Goal: Task Accomplishment & Management: Complete application form

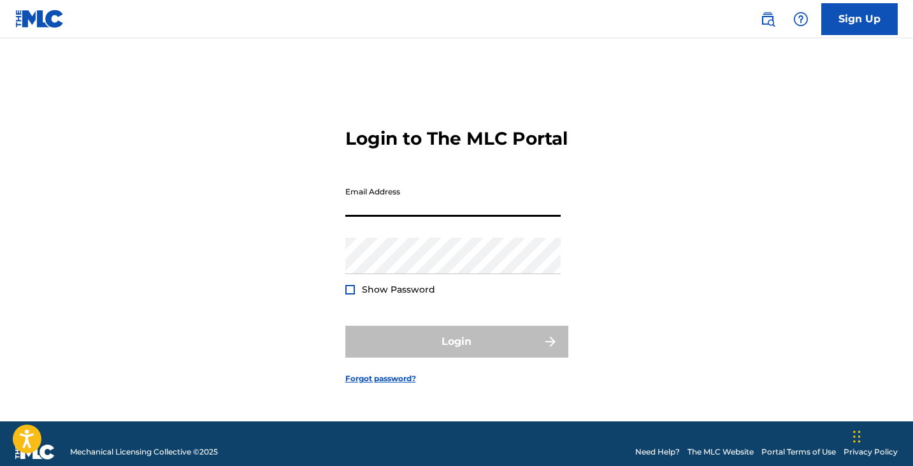
type input "[EMAIL_ADDRESS][DOMAIN_NAME]"
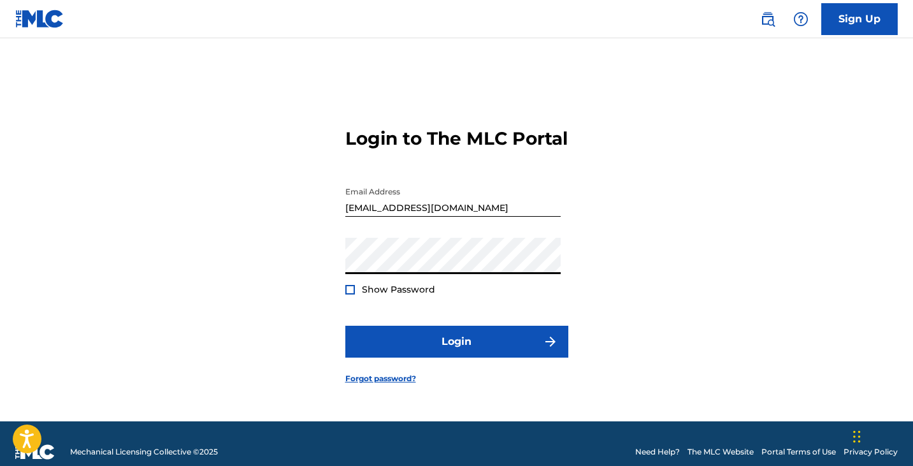
click at [352, 294] on div at bounding box center [350, 290] width 10 height 10
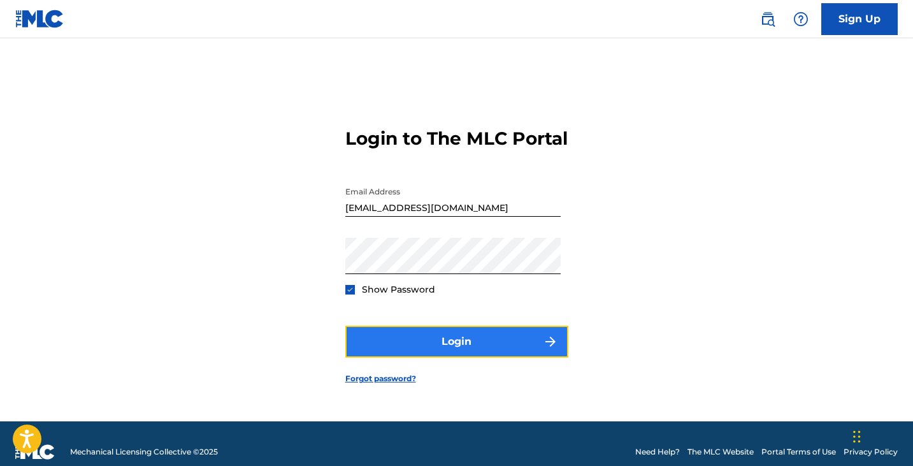
click at [422, 358] on button "Login" at bounding box center [456, 342] width 223 height 32
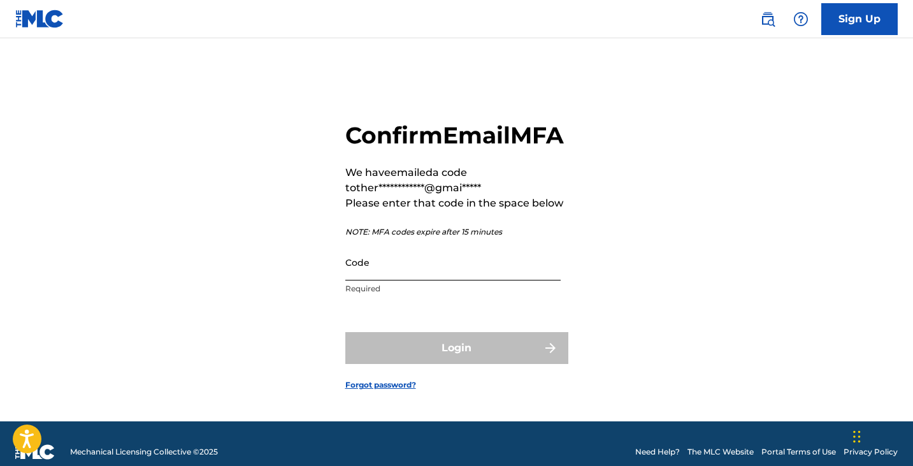
click at [384, 280] on input "Code" at bounding box center [452, 262] width 215 height 36
paste input "322433"
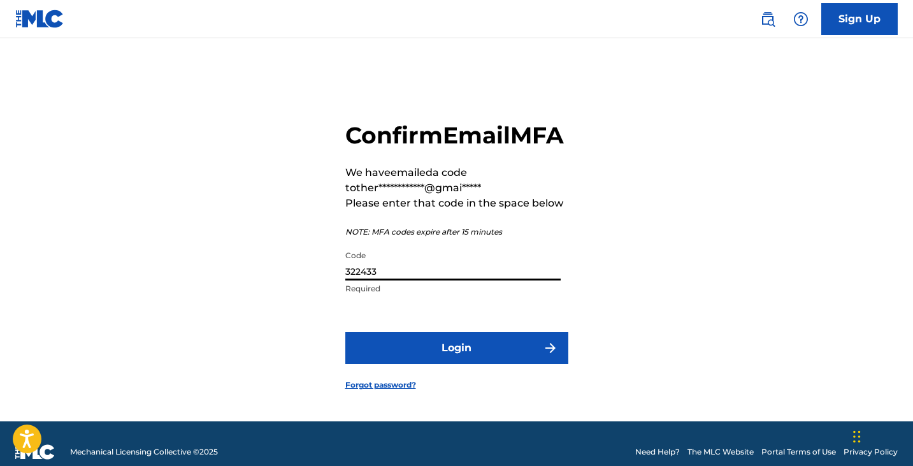
type input "322433"
click at [345, 332] on button "Login" at bounding box center [456, 348] width 223 height 32
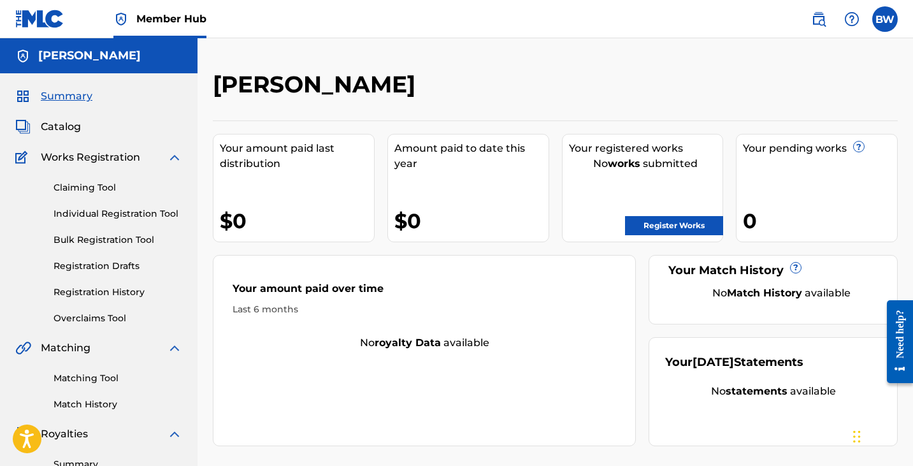
click at [90, 194] on div "Claiming Tool Individual Registration Tool Bulk Registration Tool Registration …" at bounding box center [98, 245] width 167 height 160
click at [92, 187] on link "Claiming Tool" at bounding box center [118, 187] width 129 height 13
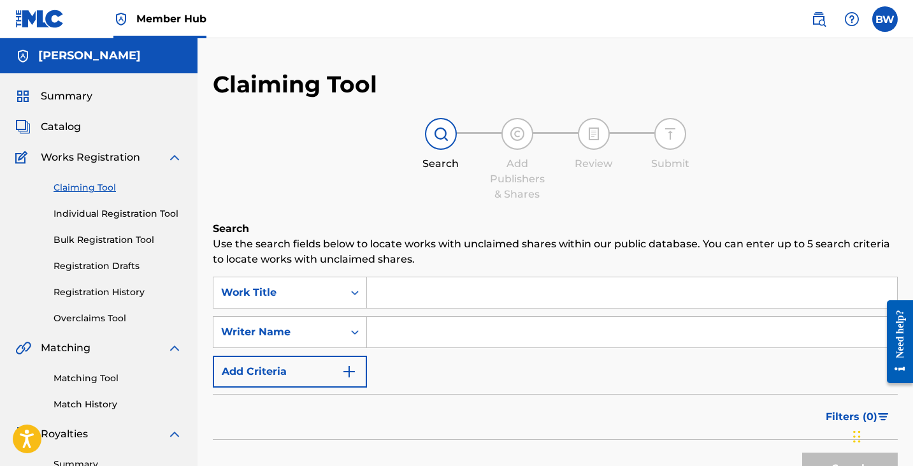
click at [389, 297] on input "Search Form" at bounding box center [632, 292] width 530 height 31
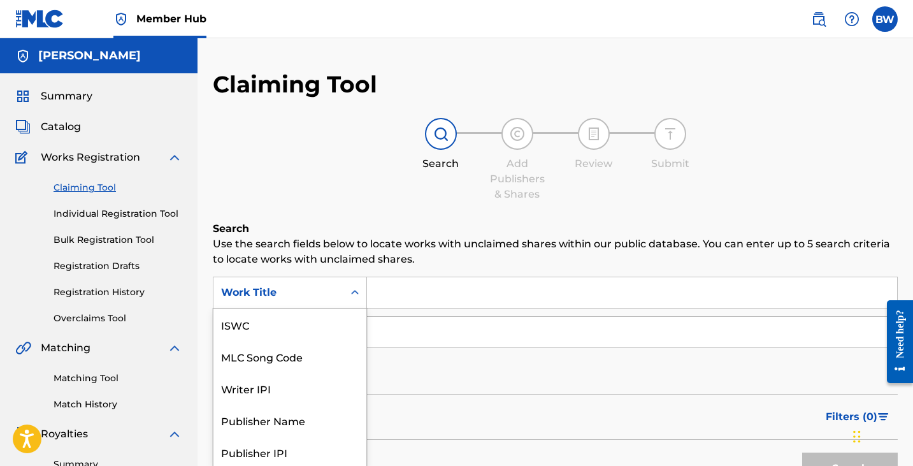
scroll to position [31, 0]
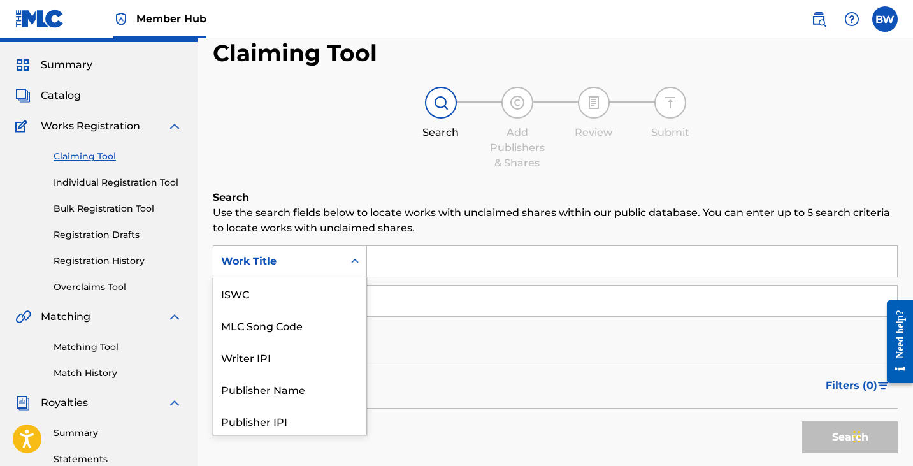
click at [357, 277] on div "Work Title selected, 7 of 7. 7 results available. Use Up and Down to choose opt…" at bounding box center [290, 261] width 154 height 32
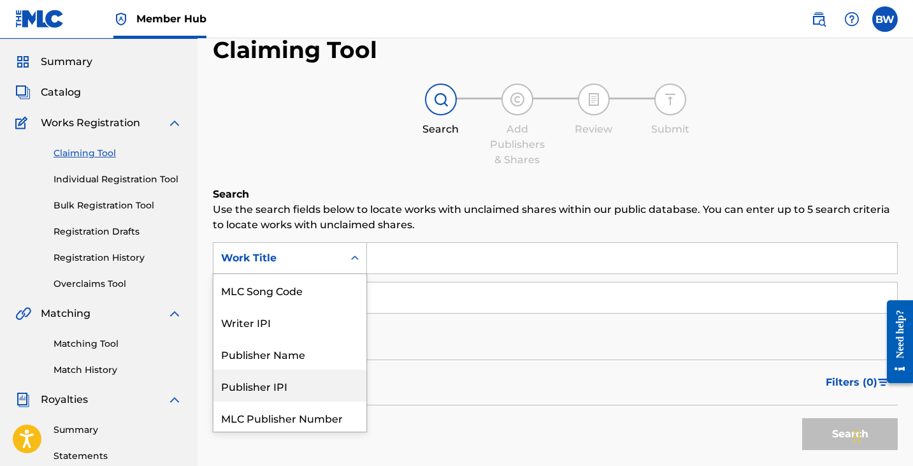
click at [328, 375] on div "Publisher IPI" at bounding box center [289, 386] width 153 height 32
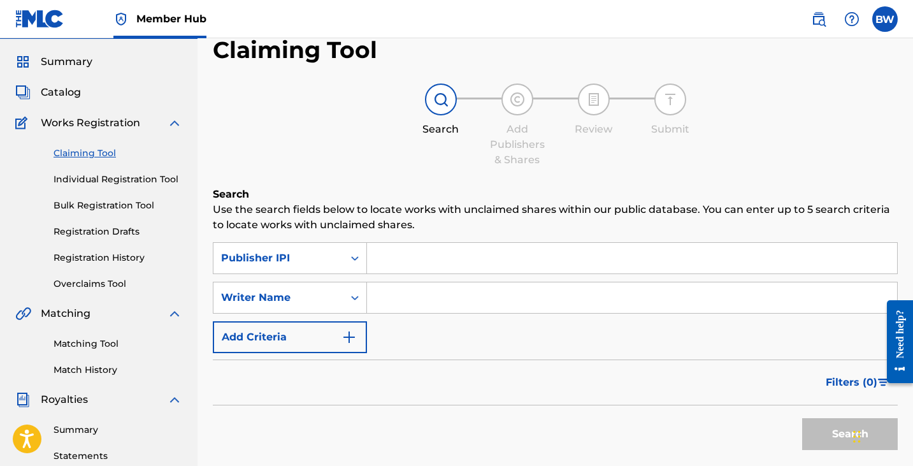
click at [437, 259] on input "Search Form" at bounding box center [632, 258] width 530 height 31
paste input "00785956372"
type input "00785956372"
click at [827, 424] on button "Search" at bounding box center [850, 434] width 96 height 32
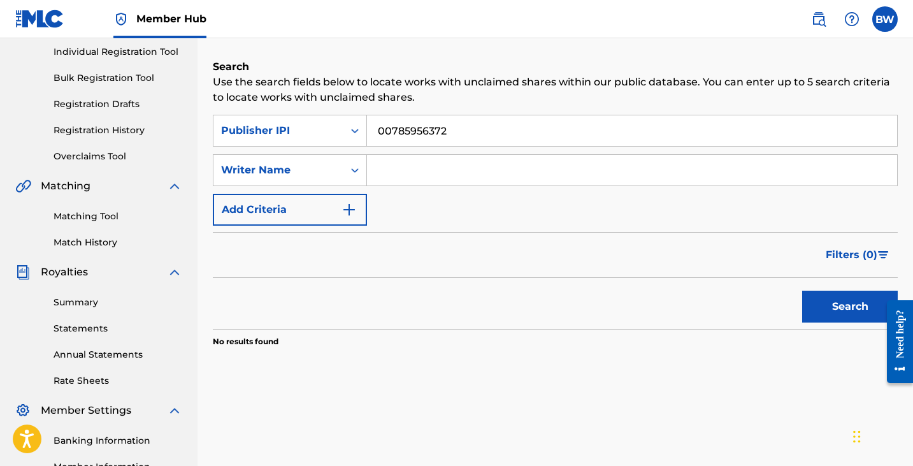
scroll to position [190, 0]
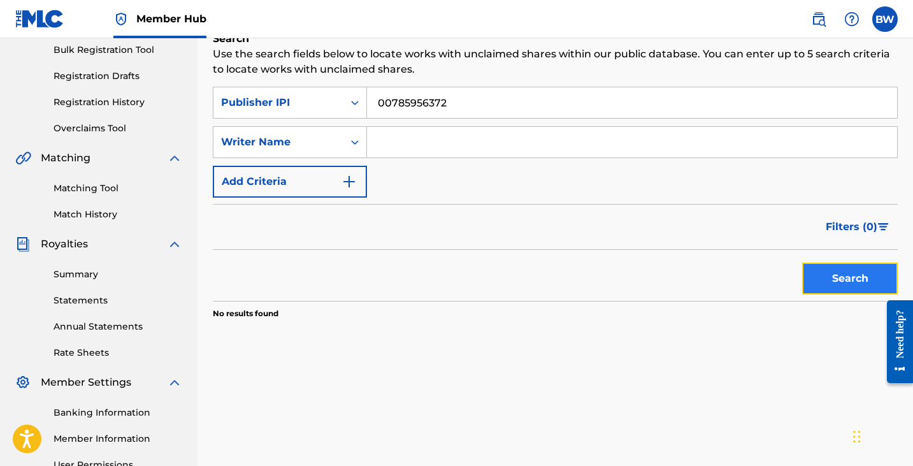
click at [838, 271] on button "Search" at bounding box center [850, 279] width 96 height 32
drag, startPoint x: 468, startPoint y: 102, endPoint x: 312, endPoint y: 103, distance: 155.5
click at [312, 103] on div "SearchWithCriteria2fc4f377-14c2-4776-96db-4e001a8c3412 Publisher IPI 00785956372" at bounding box center [555, 103] width 685 height 32
click at [390, 128] on input "Search Form" at bounding box center [632, 142] width 530 height 31
type input "[PERSON_NAME]"
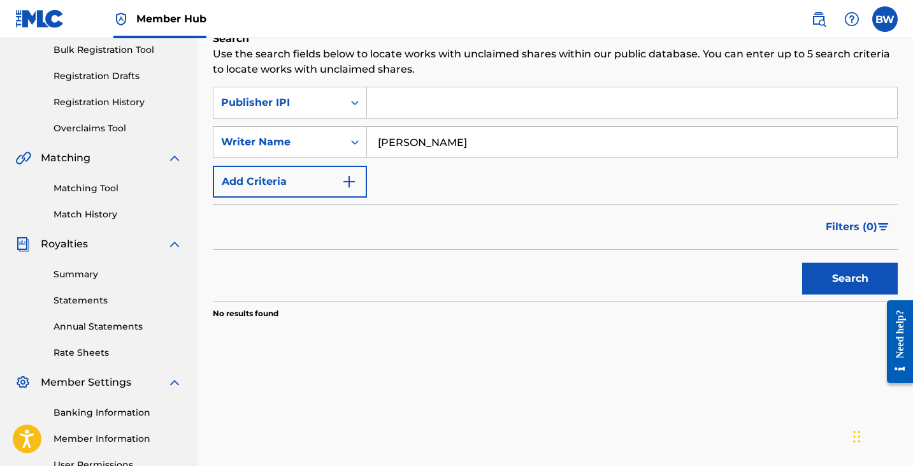
click at [442, 101] on input "Search Form" at bounding box center [632, 102] width 530 height 31
paste input "00785956372"
type input "00785956372"
click at [857, 285] on button "Search" at bounding box center [850, 279] width 96 height 32
drag, startPoint x: 459, startPoint y: 98, endPoint x: 297, endPoint y: 98, distance: 161.9
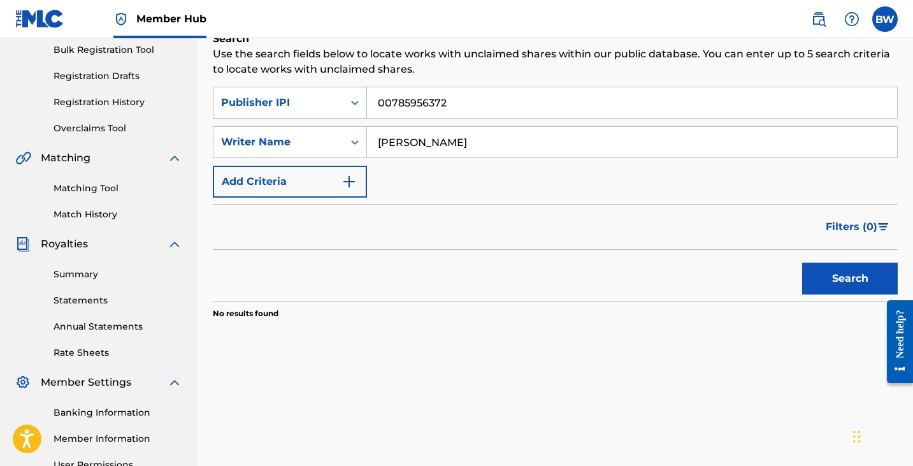
click at [296, 98] on div "SearchWithCriteria2fc4f377-14c2-4776-96db-4e001a8c3412 Publisher IPI 00785956372" at bounding box center [555, 103] width 685 height 32
click at [345, 95] on div "Search Form" at bounding box center [354, 102] width 23 height 23
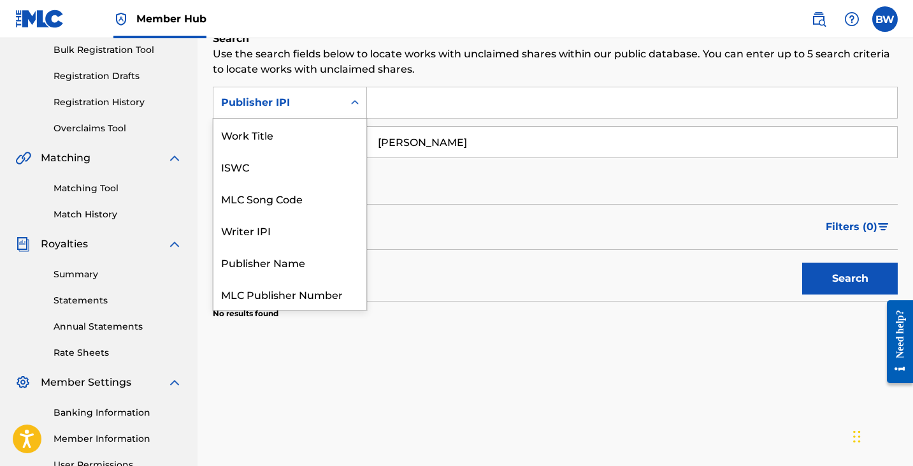
scroll to position [32, 0]
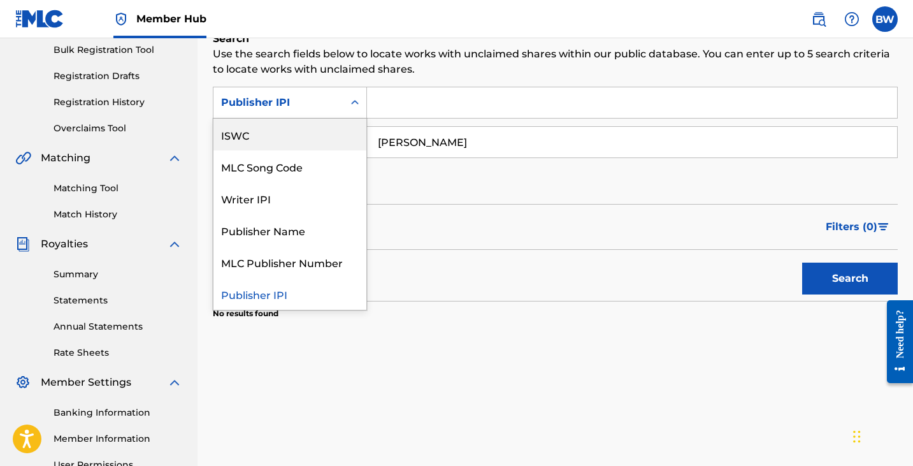
click at [417, 103] on input "Search Form" at bounding box center [632, 102] width 530 height 31
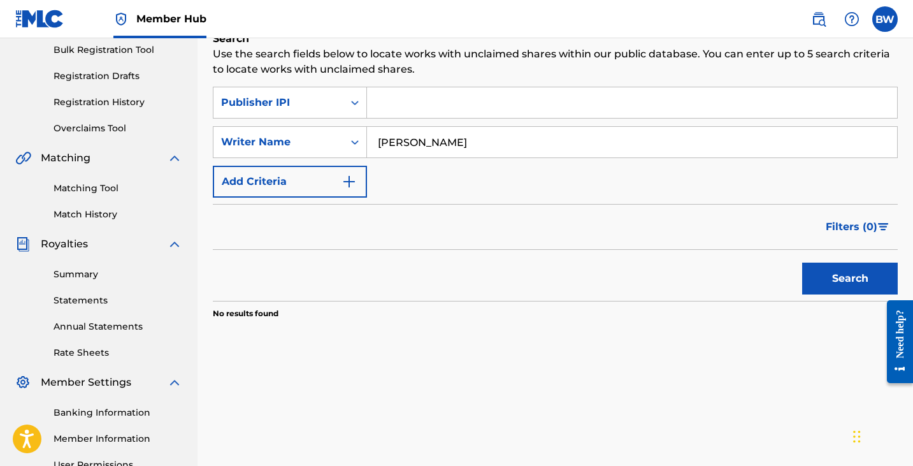
click at [398, 113] on input "Search Form" at bounding box center [632, 102] width 530 height 31
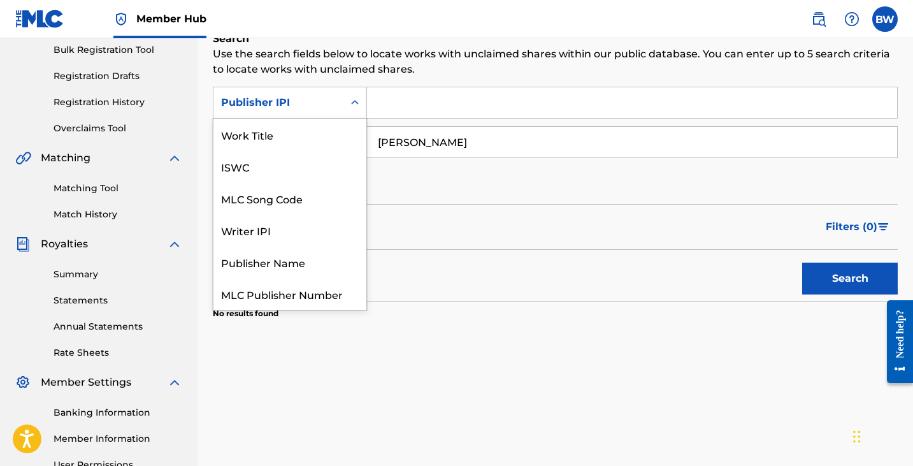
click at [354, 103] on icon "Search Form" at bounding box center [355, 102] width 13 height 13
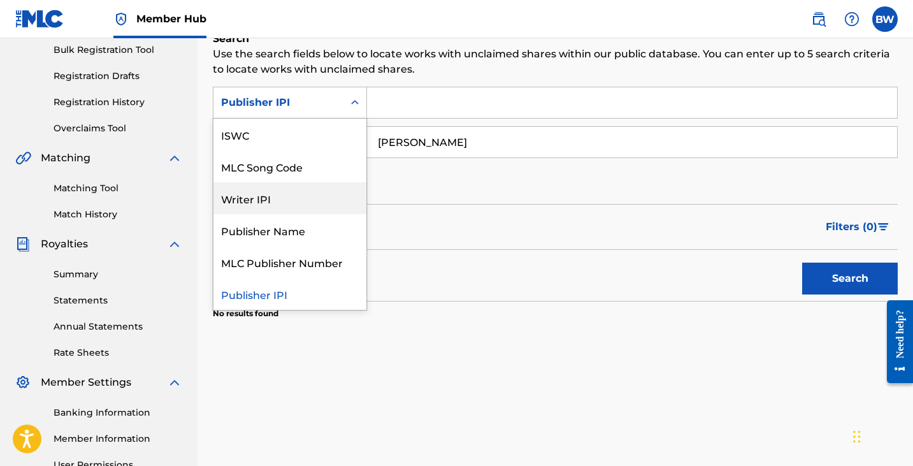
click at [322, 192] on div "Writer IPI" at bounding box center [289, 198] width 153 height 32
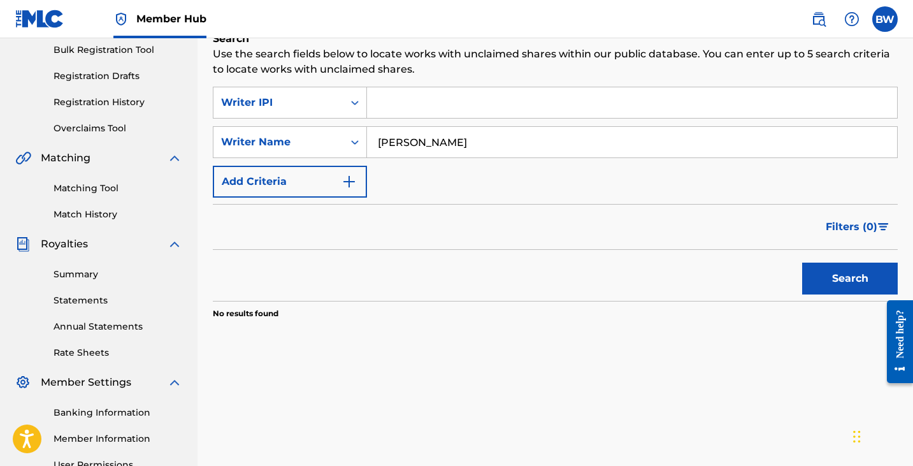
click at [461, 117] on input "Search Form" at bounding box center [632, 102] width 530 height 31
paste input "00786188388"
type input "00786188388"
click at [834, 261] on div "Search" at bounding box center [847, 275] width 102 height 51
click at [835, 279] on button "Search" at bounding box center [850, 279] width 96 height 32
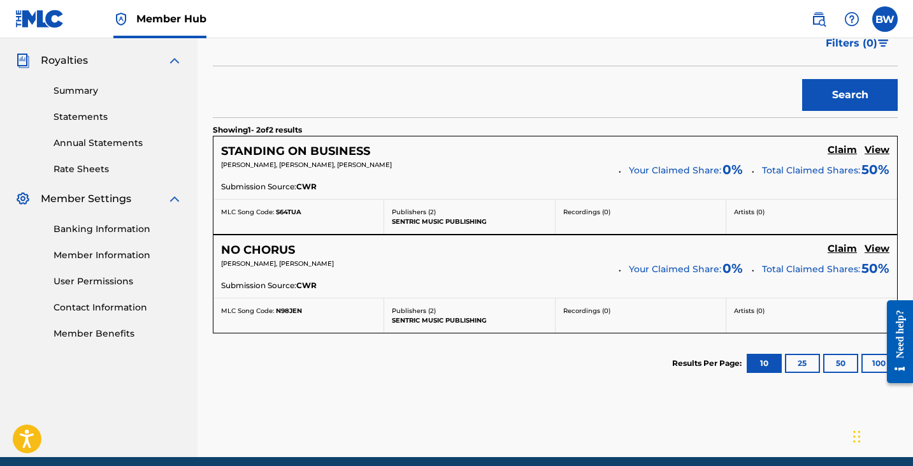
scroll to position [426, 0]
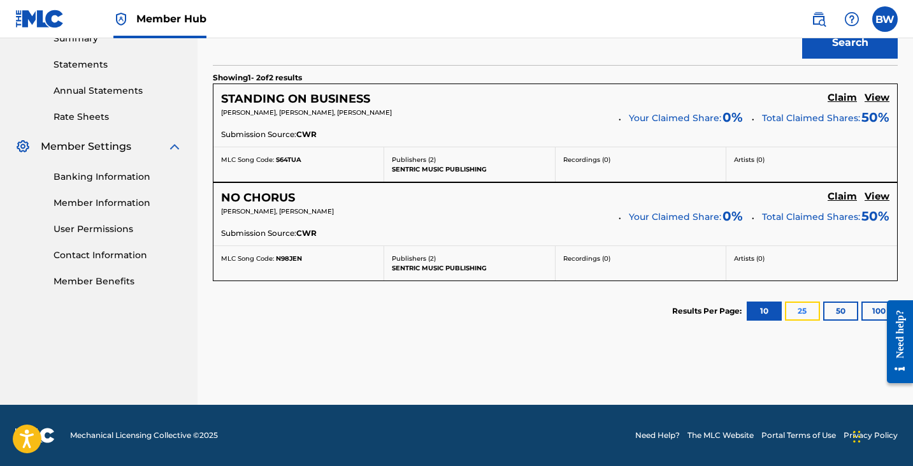
click at [806, 308] on button "25" at bounding box center [802, 310] width 35 height 19
click at [748, 304] on button "10" at bounding box center [764, 310] width 35 height 19
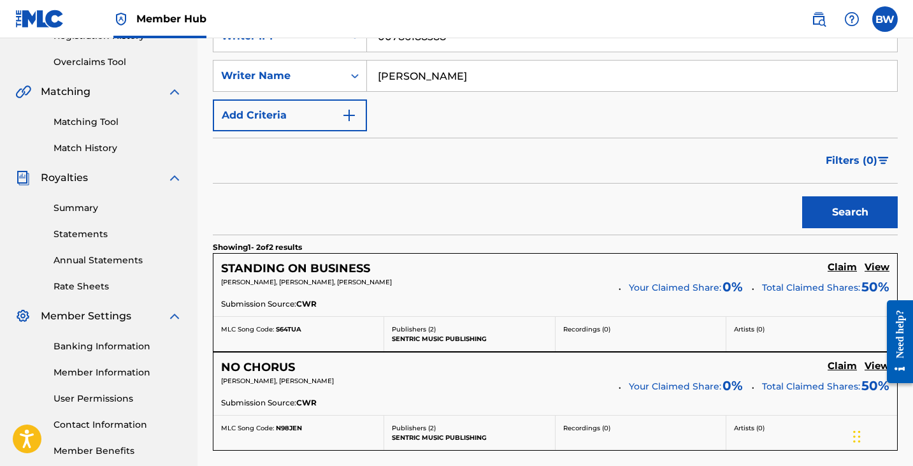
scroll to position [245, 0]
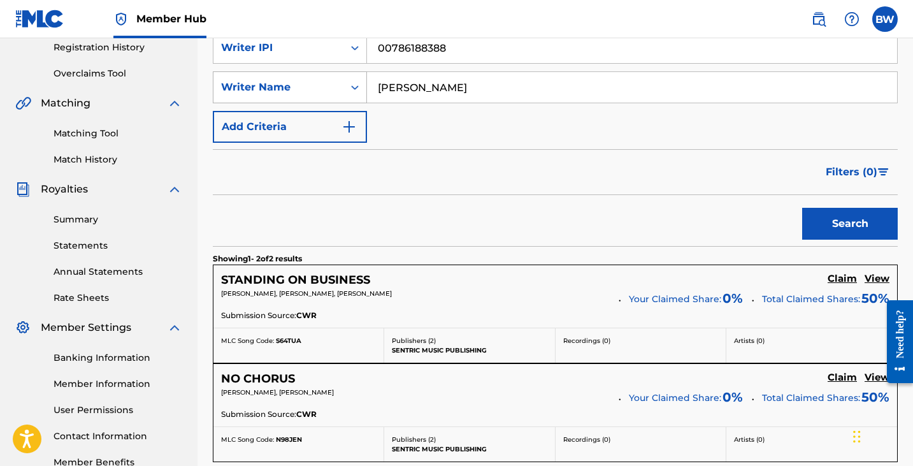
drag, startPoint x: 473, startPoint y: 86, endPoint x: 335, endPoint y: 85, distance: 138.9
click at [335, 85] on div "SearchWithCriteria40349194-53c2-431c-99e9-bfcf708c5322 Writer Name [PERSON_NAME]" at bounding box center [555, 87] width 685 height 32
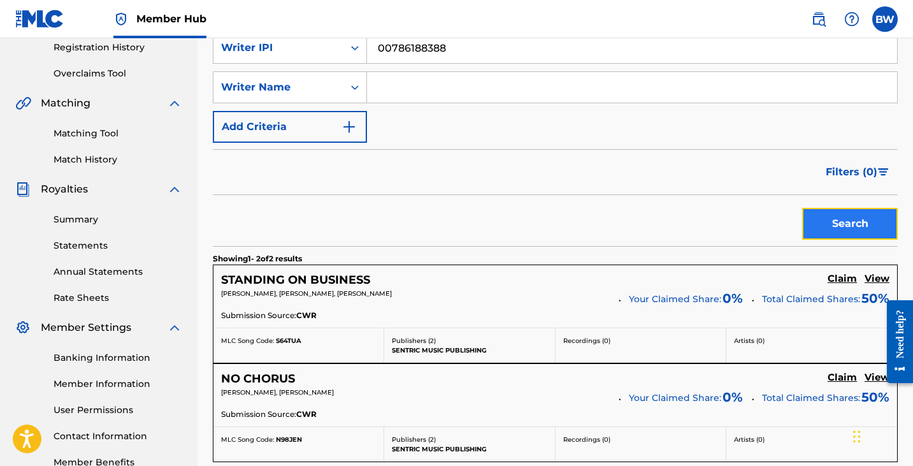
click at [853, 219] on button "Search" at bounding box center [850, 224] width 96 height 32
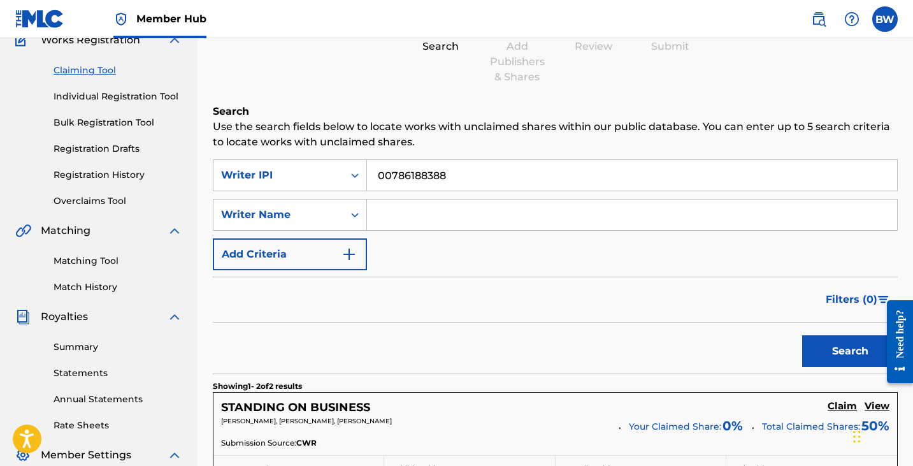
scroll to position [143, 0]
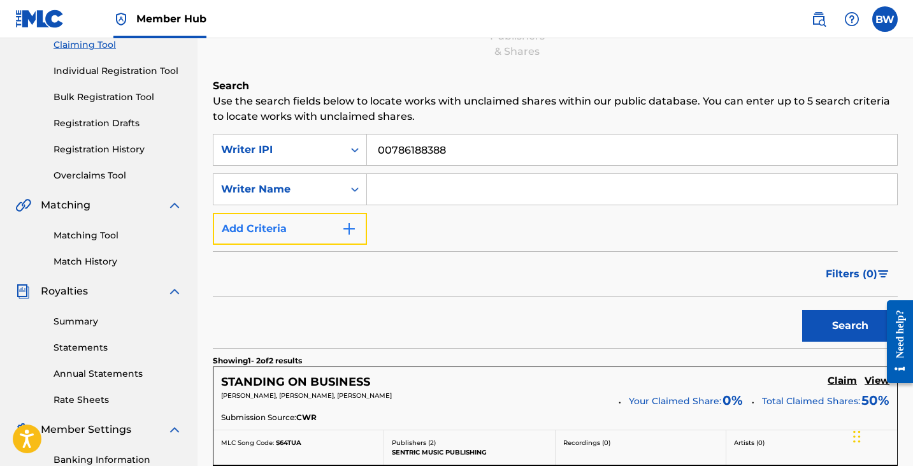
click at [348, 224] on img "Search Form" at bounding box center [349, 228] width 15 height 15
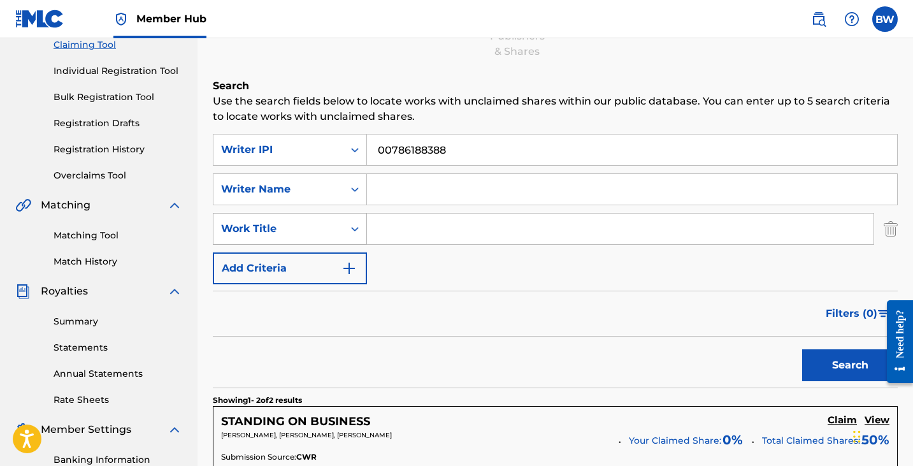
click at [345, 234] on div "Search Form" at bounding box center [354, 228] width 23 height 23
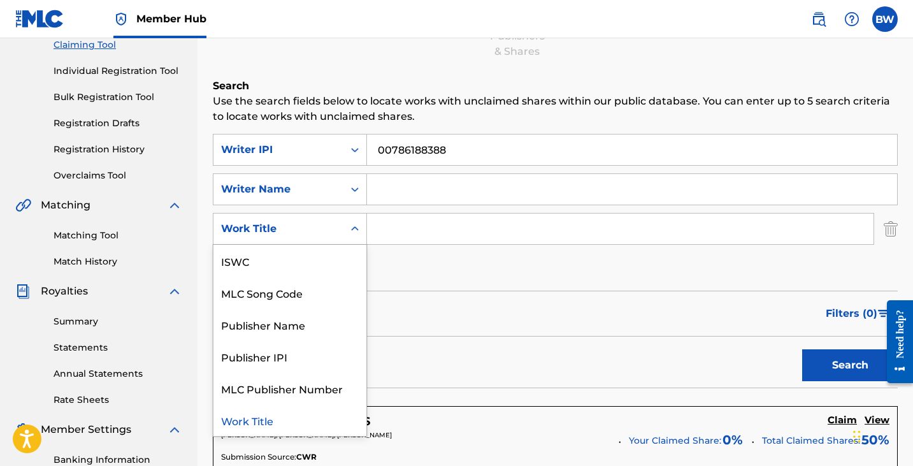
click at [345, 234] on div "Search Form" at bounding box center [354, 228] width 23 height 23
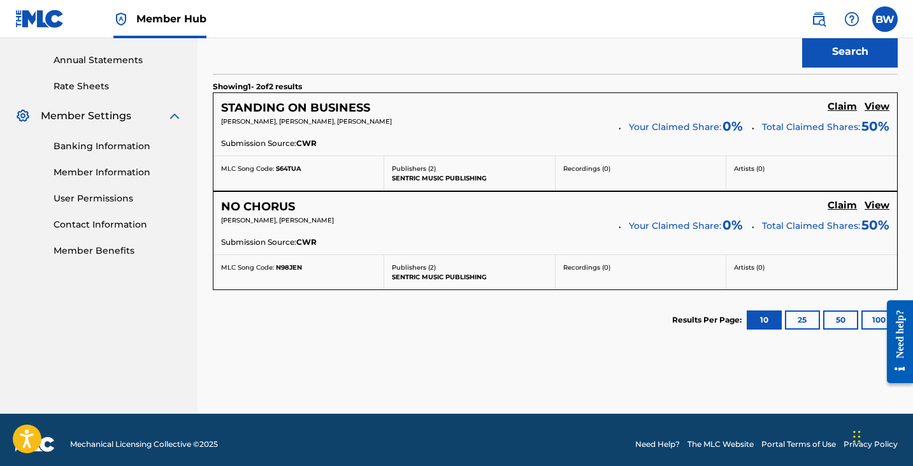
scroll to position [465, 0]
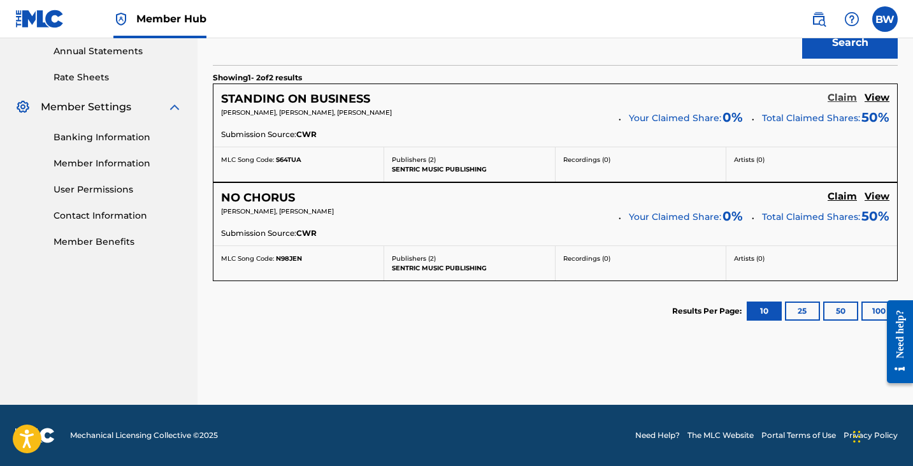
click at [842, 101] on h5 "Claim" at bounding box center [842, 98] width 29 height 12
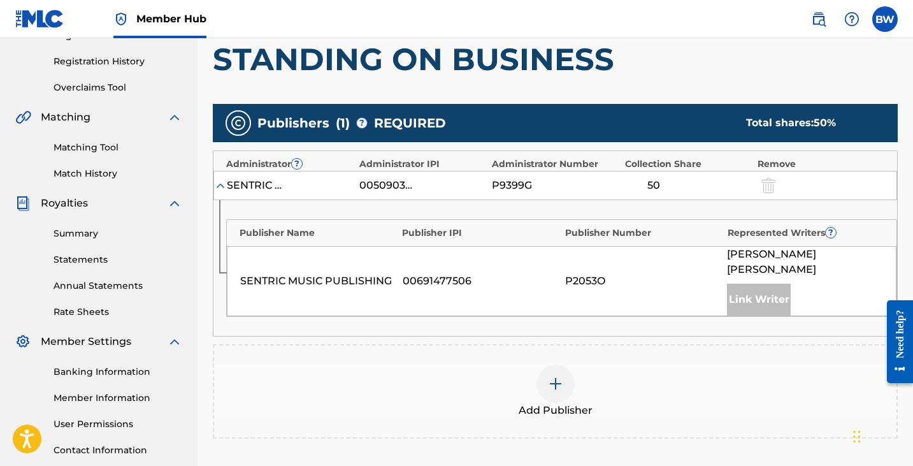
scroll to position [229, 0]
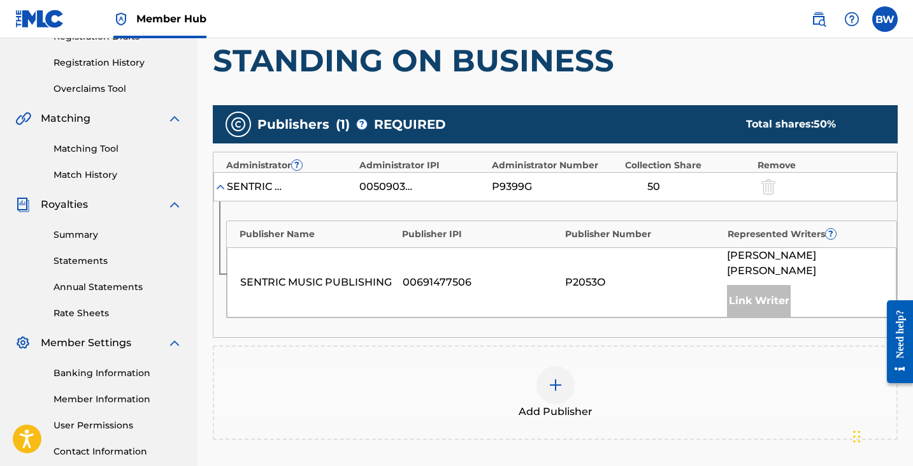
click at [556, 377] on img at bounding box center [555, 384] width 15 height 15
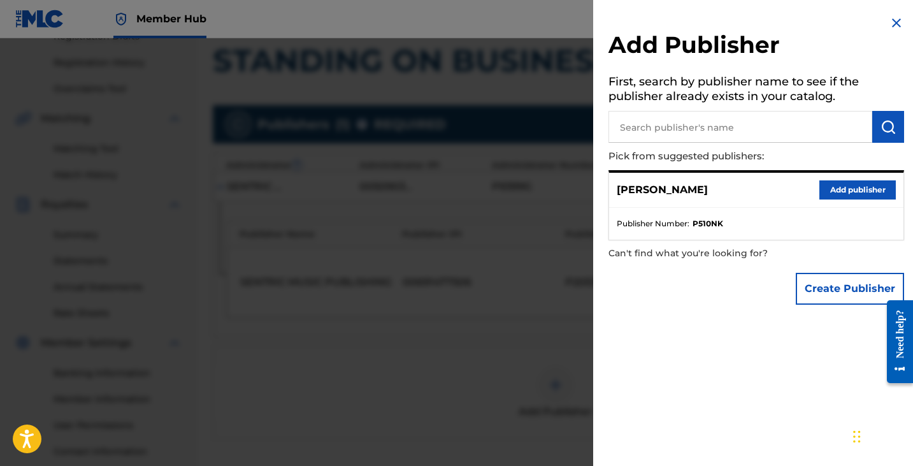
click at [893, 28] on img at bounding box center [896, 22] width 15 height 15
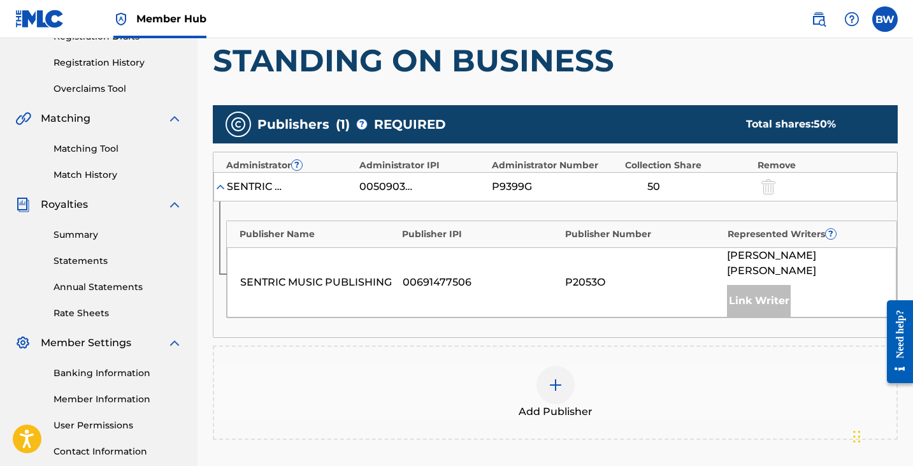
click at [754, 285] on div "Link Writer" at bounding box center [759, 301] width 64 height 32
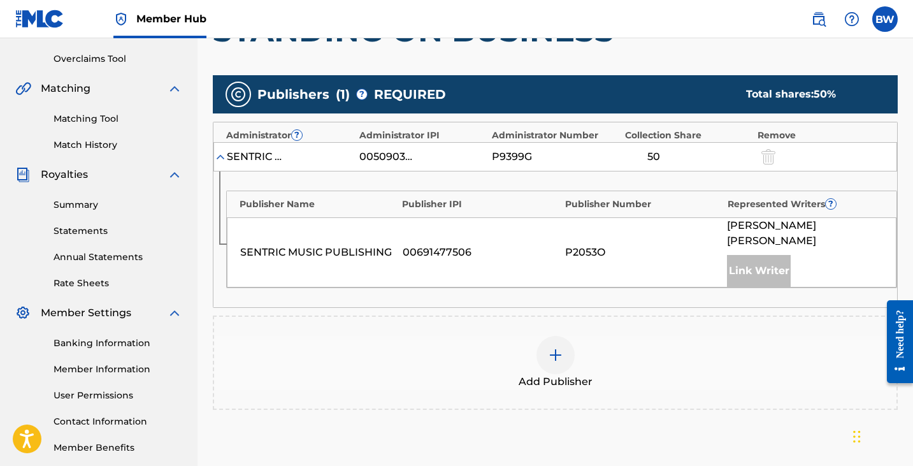
scroll to position [394, 0]
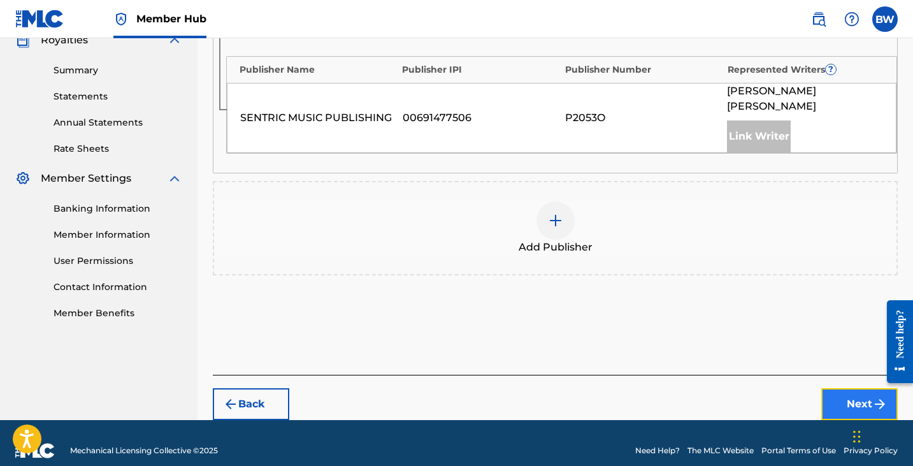
click at [849, 388] on button "Next" at bounding box center [859, 404] width 76 height 32
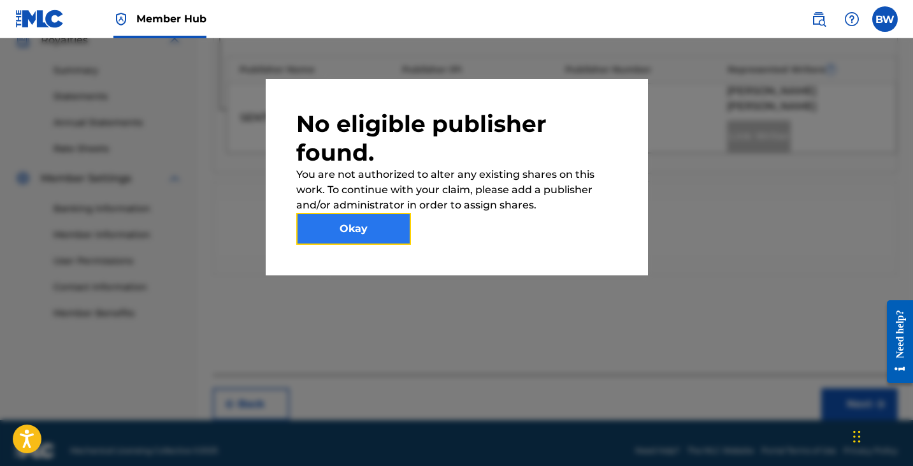
click at [387, 229] on button "Okay" at bounding box center [353, 229] width 115 height 32
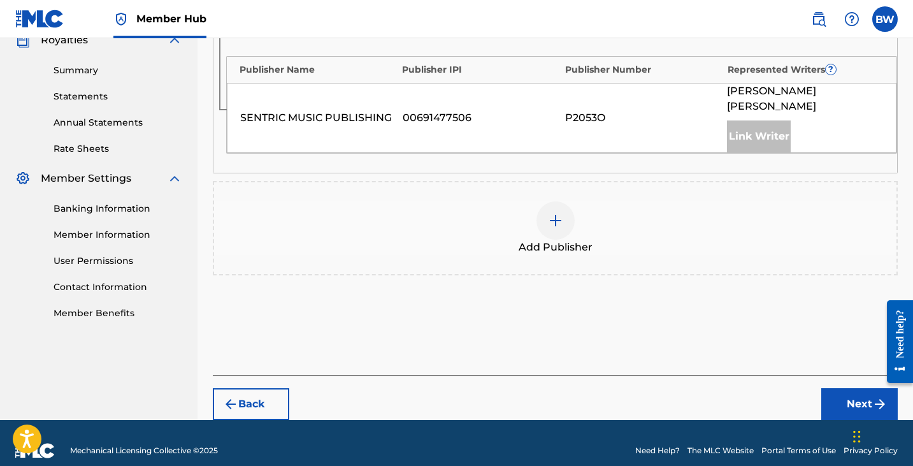
click at [749, 120] on div "Link Writer" at bounding box center [759, 136] width 64 height 32
click at [545, 207] on div at bounding box center [556, 220] width 38 height 38
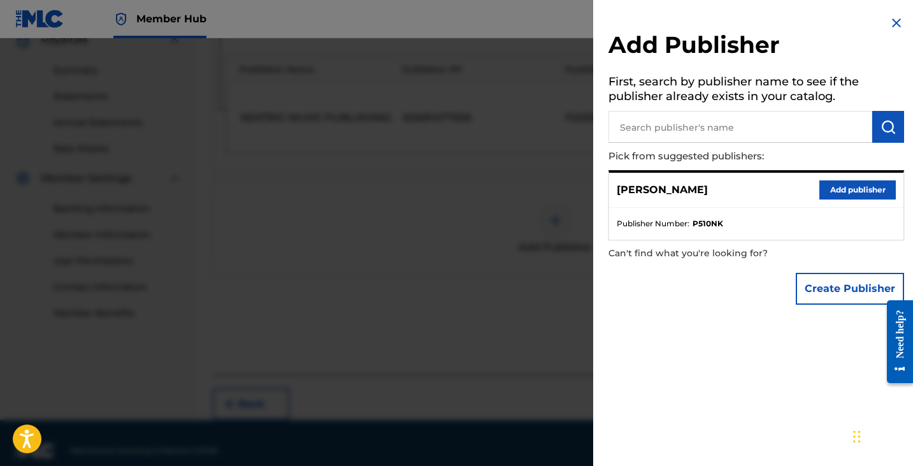
click at [731, 131] on input "text" at bounding box center [741, 127] width 264 height 32
click at [859, 198] on button "Add publisher" at bounding box center [858, 189] width 76 height 19
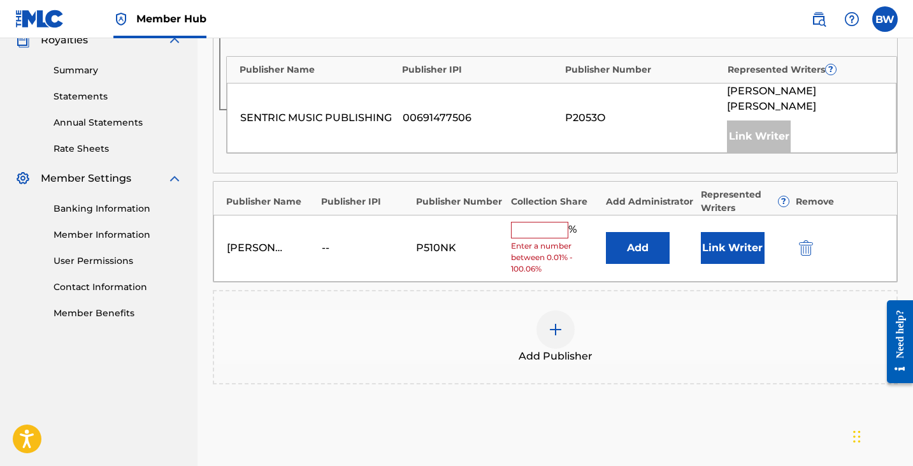
click at [537, 222] on input "text" at bounding box center [539, 230] width 57 height 17
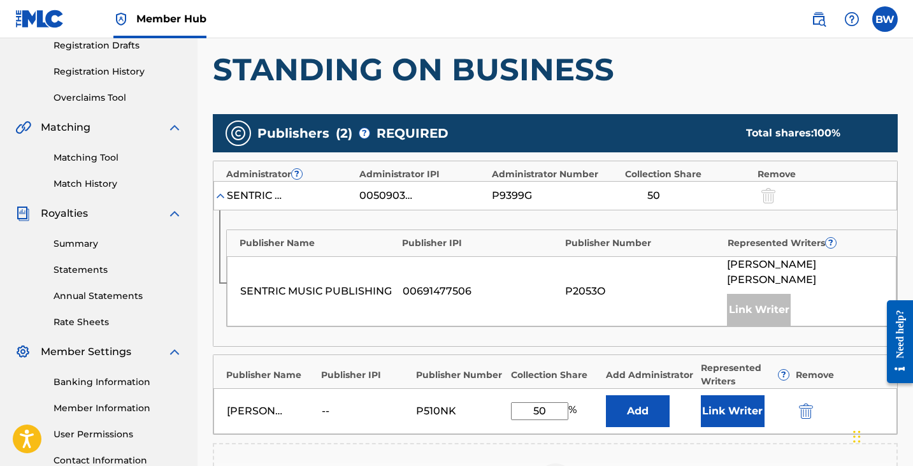
scroll to position [229, 0]
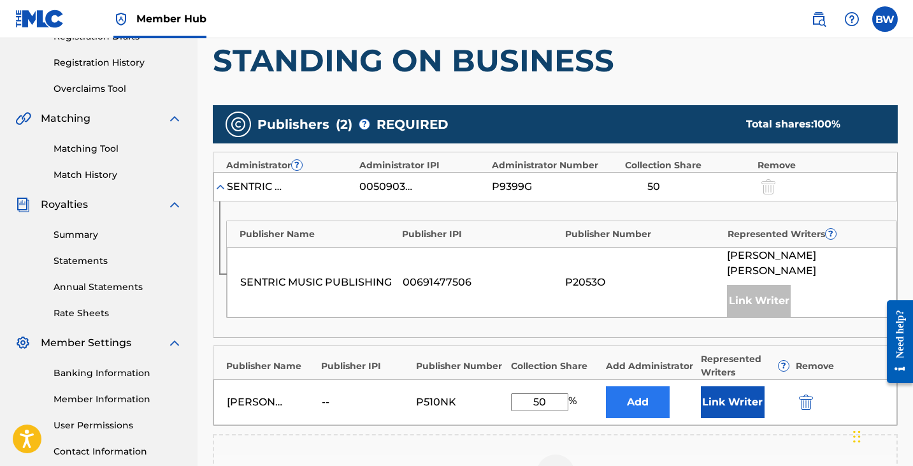
type input "50"
click at [646, 386] on button "Add" at bounding box center [638, 402] width 64 height 32
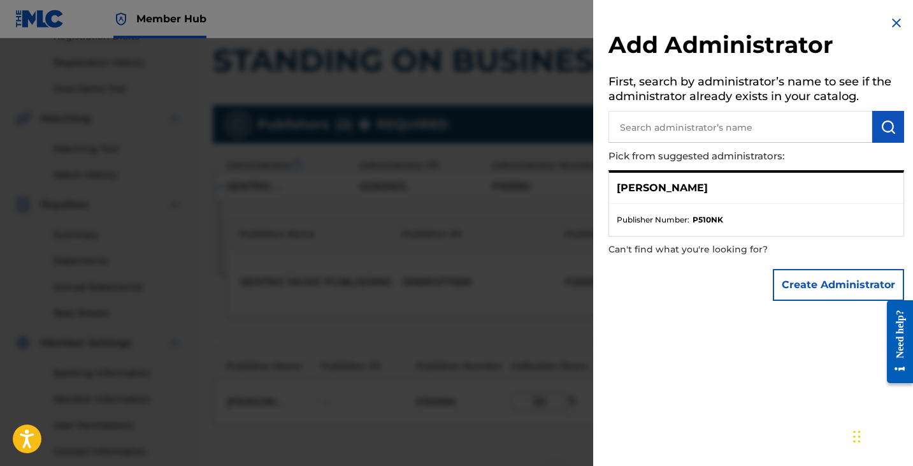
click at [738, 219] on li "Publisher Number : P510NK" at bounding box center [756, 219] width 279 height 11
click at [721, 163] on p "Pick from suggested administrators:" at bounding box center [720, 156] width 223 height 27
click at [690, 185] on p "[PERSON_NAME]" at bounding box center [662, 187] width 91 height 15
click at [696, 137] on input "text" at bounding box center [741, 127] width 264 height 32
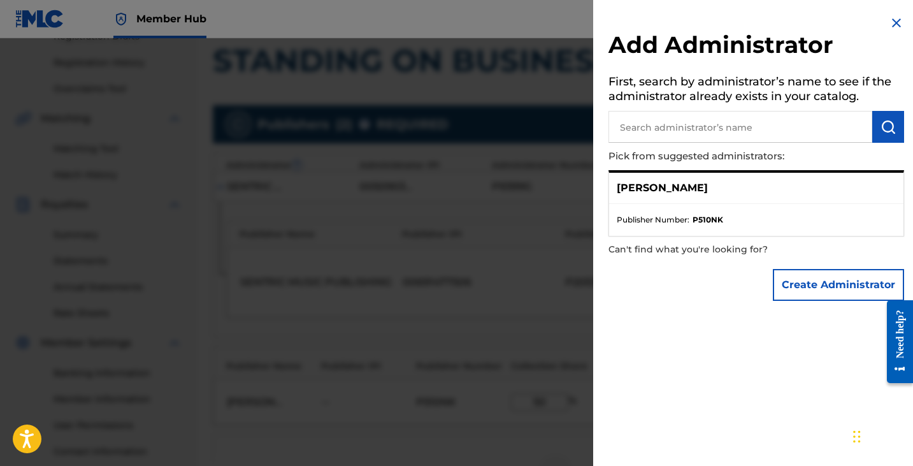
click at [719, 205] on ul "Publisher Number : P510NK" at bounding box center [756, 220] width 294 height 32
click at [693, 193] on p "[PERSON_NAME]" at bounding box center [662, 187] width 91 height 15
click at [770, 129] on input "text" at bounding box center [741, 127] width 264 height 32
click at [816, 280] on button "Create Administrator" at bounding box center [838, 285] width 131 height 32
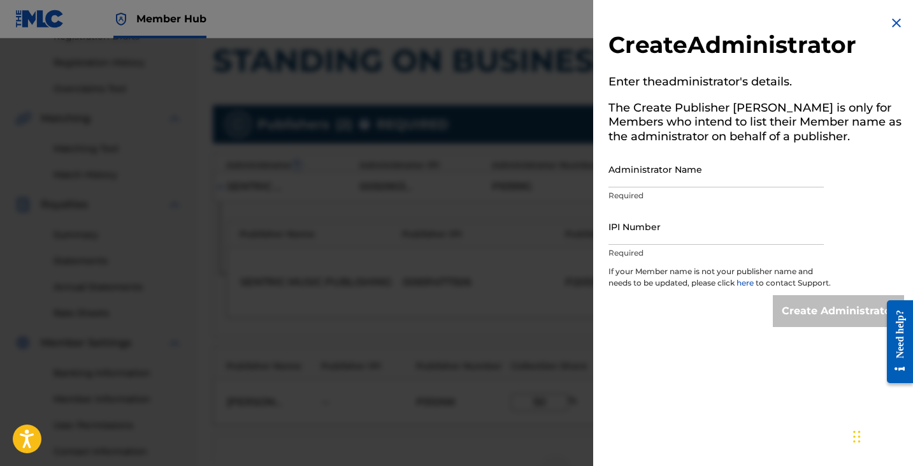
click at [890, 17] on img at bounding box center [896, 22] width 15 height 15
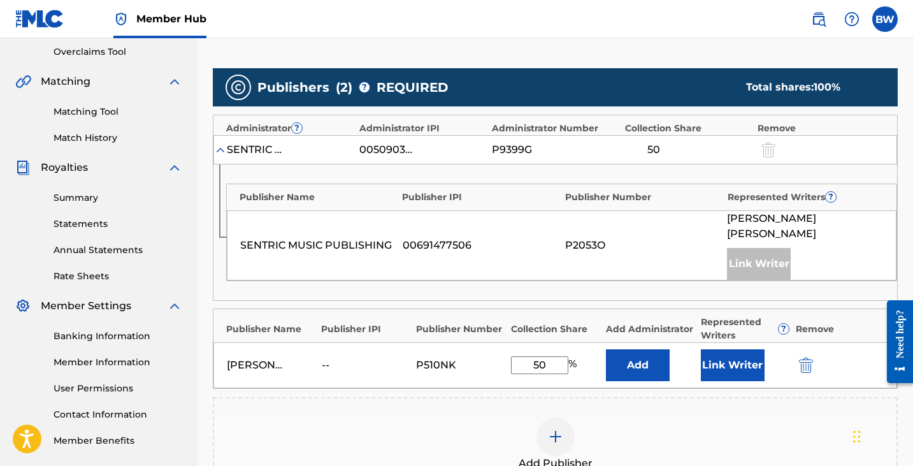
scroll to position [295, 0]
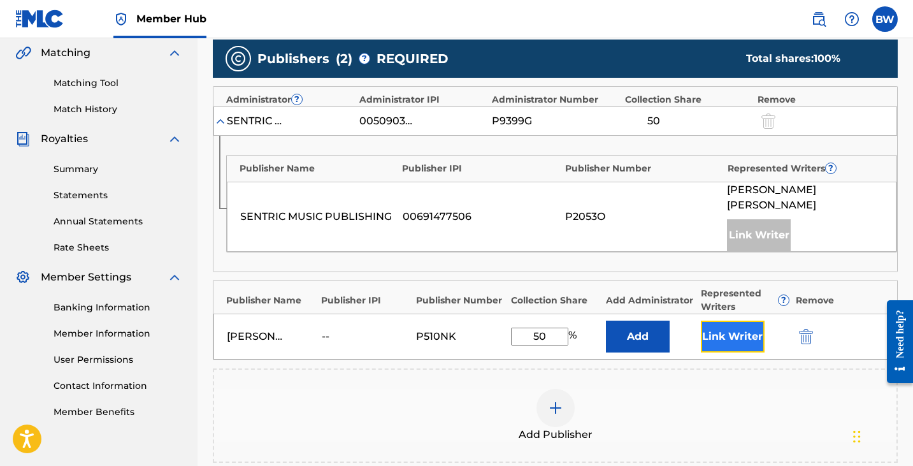
click at [733, 324] on button "Link Writer" at bounding box center [733, 337] width 64 height 32
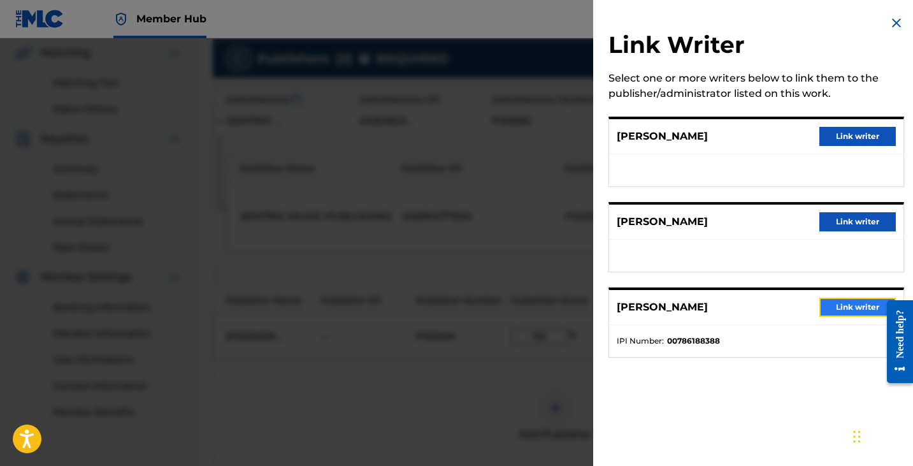
click at [827, 309] on button "Link writer" at bounding box center [858, 307] width 76 height 19
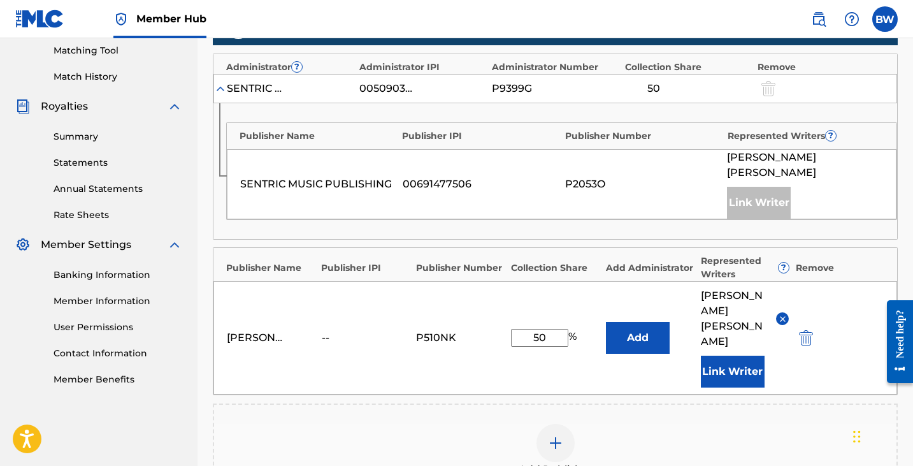
scroll to position [335, 0]
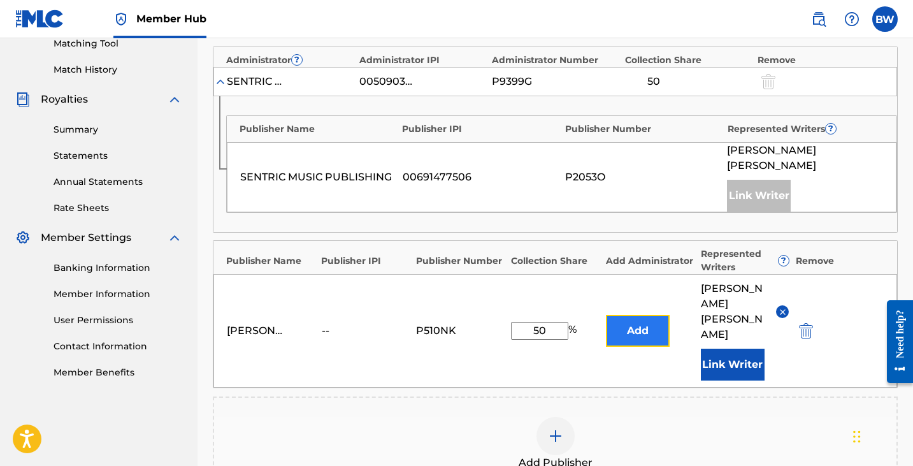
click at [657, 315] on button "Add" at bounding box center [638, 331] width 64 height 32
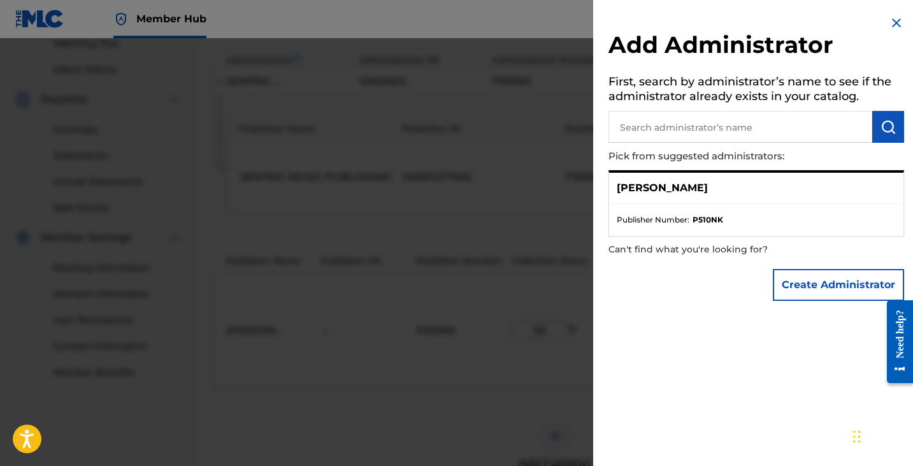
click at [739, 118] on input "text" at bounding box center [741, 127] width 264 height 32
type input "S"
type input "C"
type input "[PERSON_NAME] Boy Entertainment"
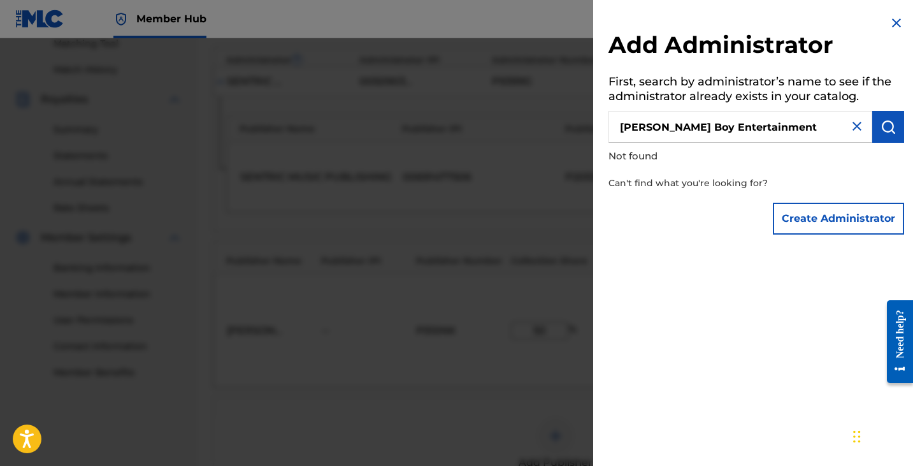
click at [890, 21] on img at bounding box center [896, 22] width 15 height 15
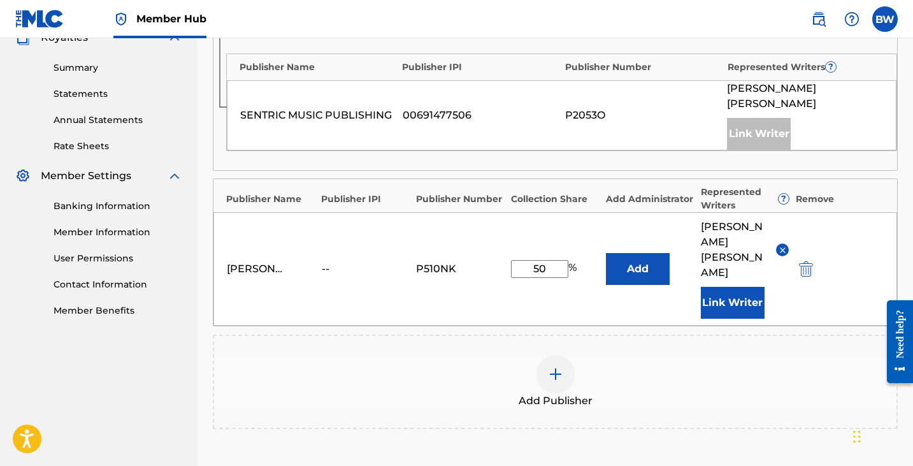
scroll to position [519, 0]
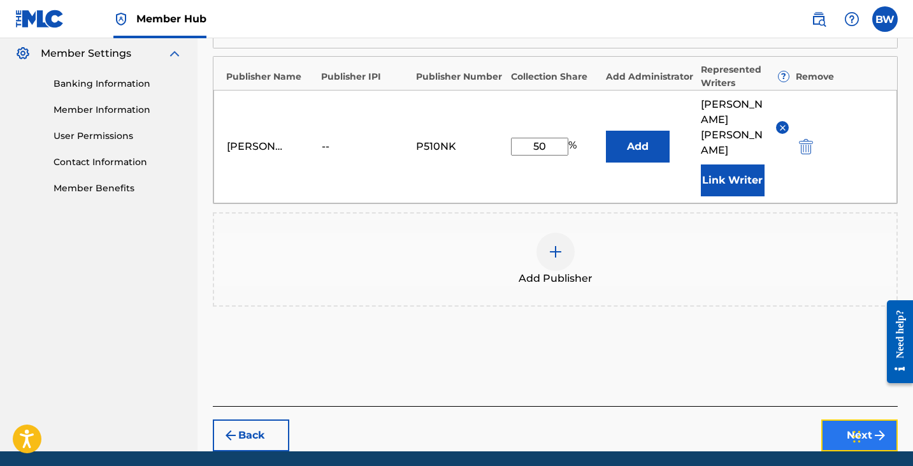
click at [848, 419] on button "Next" at bounding box center [859, 435] width 76 height 32
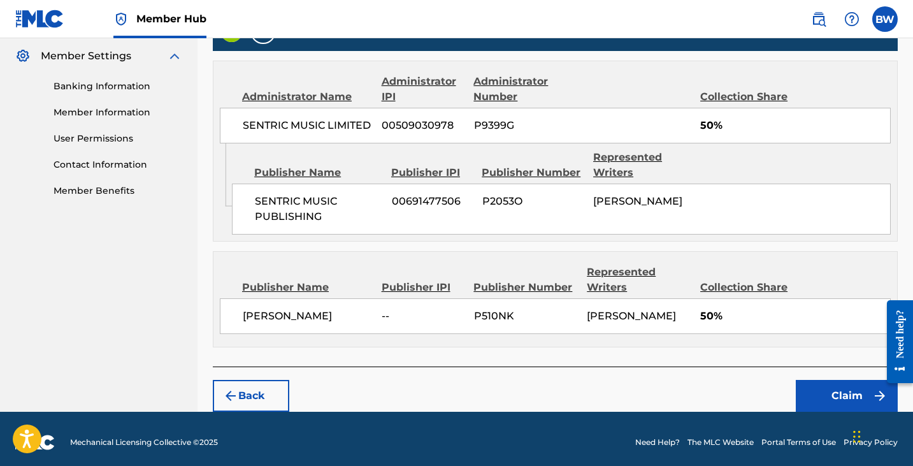
scroll to position [526, 0]
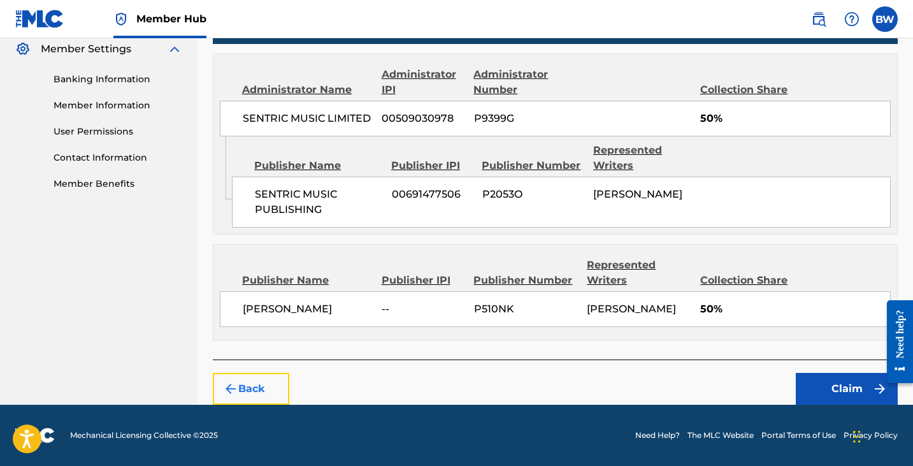
click at [264, 402] on button "Back" at bounding box center [251, 389] width 76 height 32
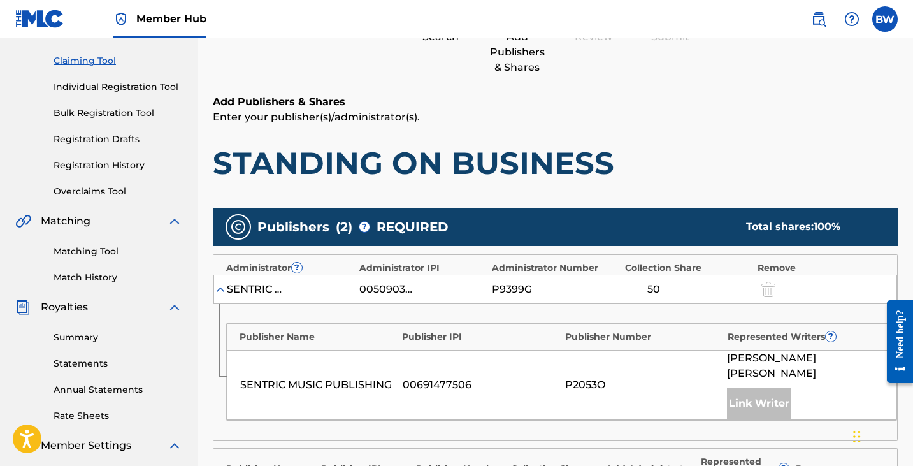
scroll to position [0, 0]
